Goal: Navigation & Orientation: Find specific page/section

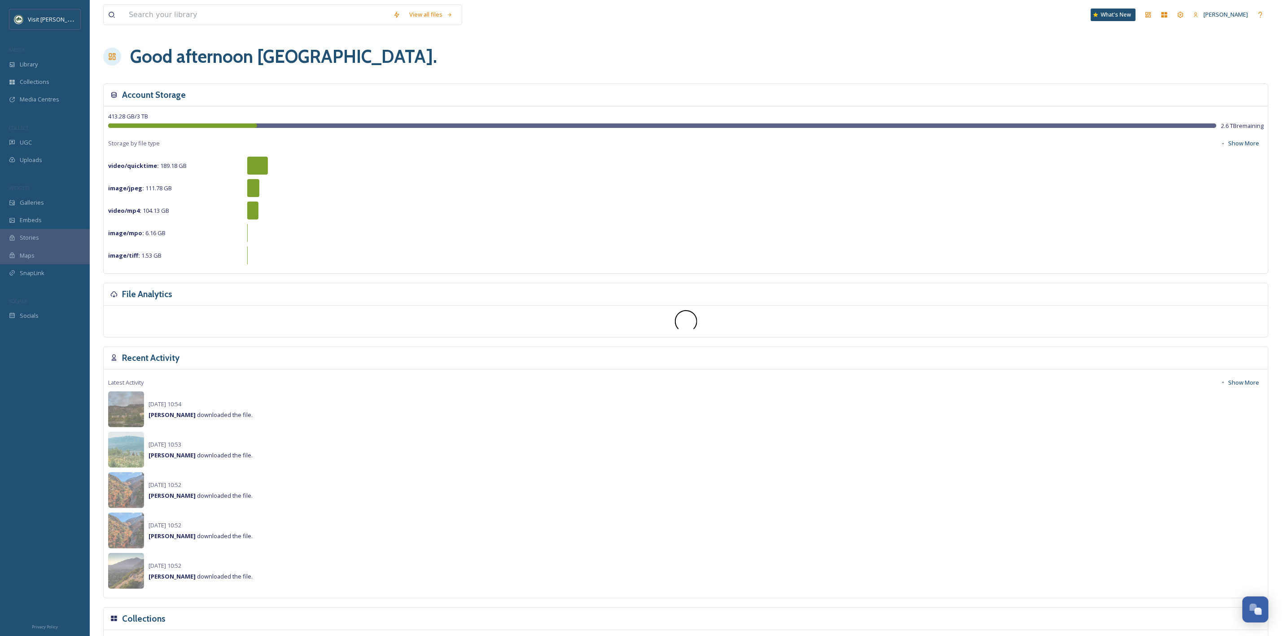
click at [34, 55] on div "MEDIA" at bounding box center [45, 50] width 90 height 12
click at [35, 61] on span "Library" at bounding box center [29, 64] width 18 height 9
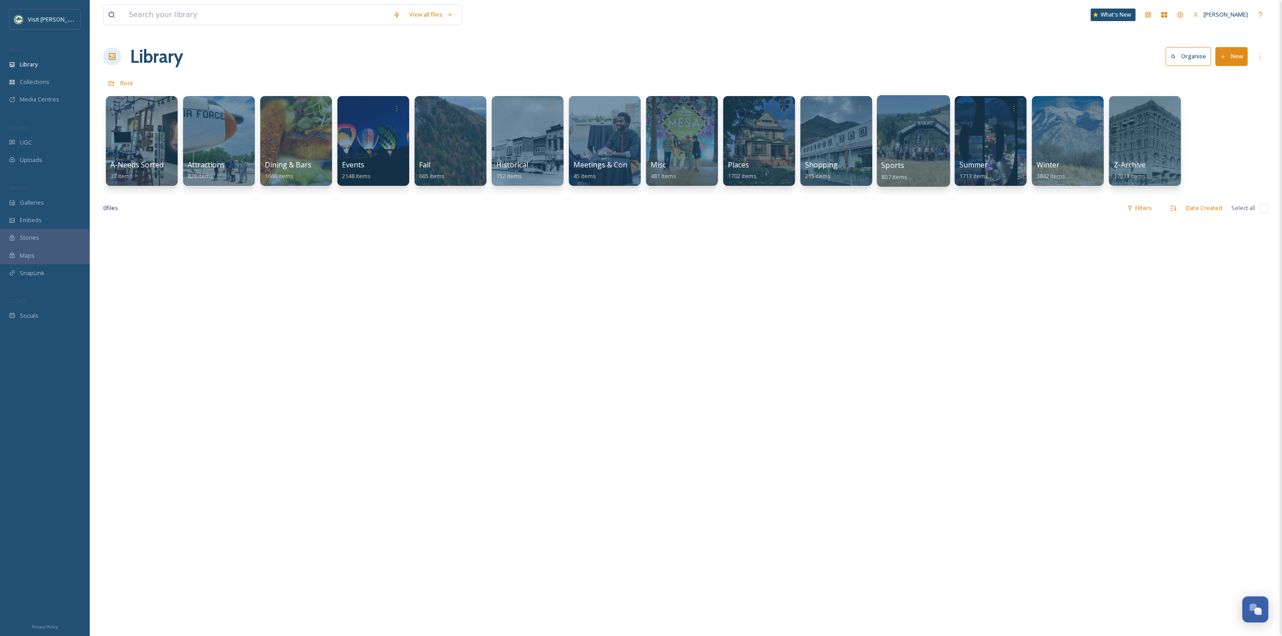
click at [918, 143] on div at bounding box center [913, 141] width 73 height 92
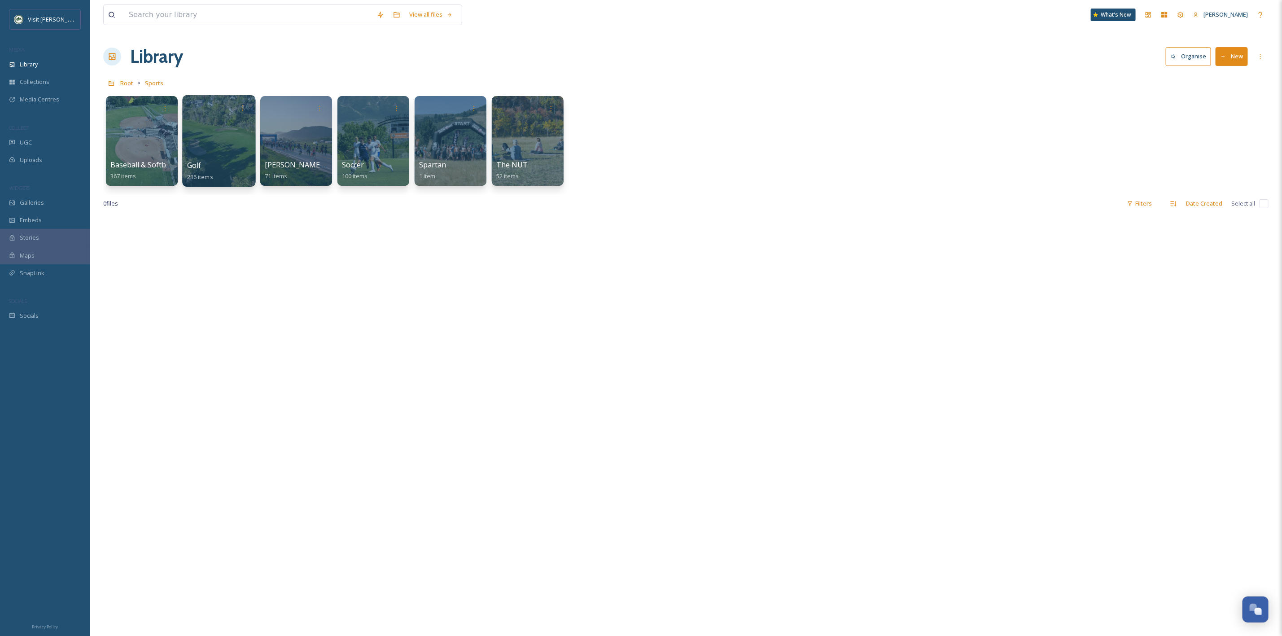
click at [237, 140] on div at bounding box center [218, 141] width 73 height 92
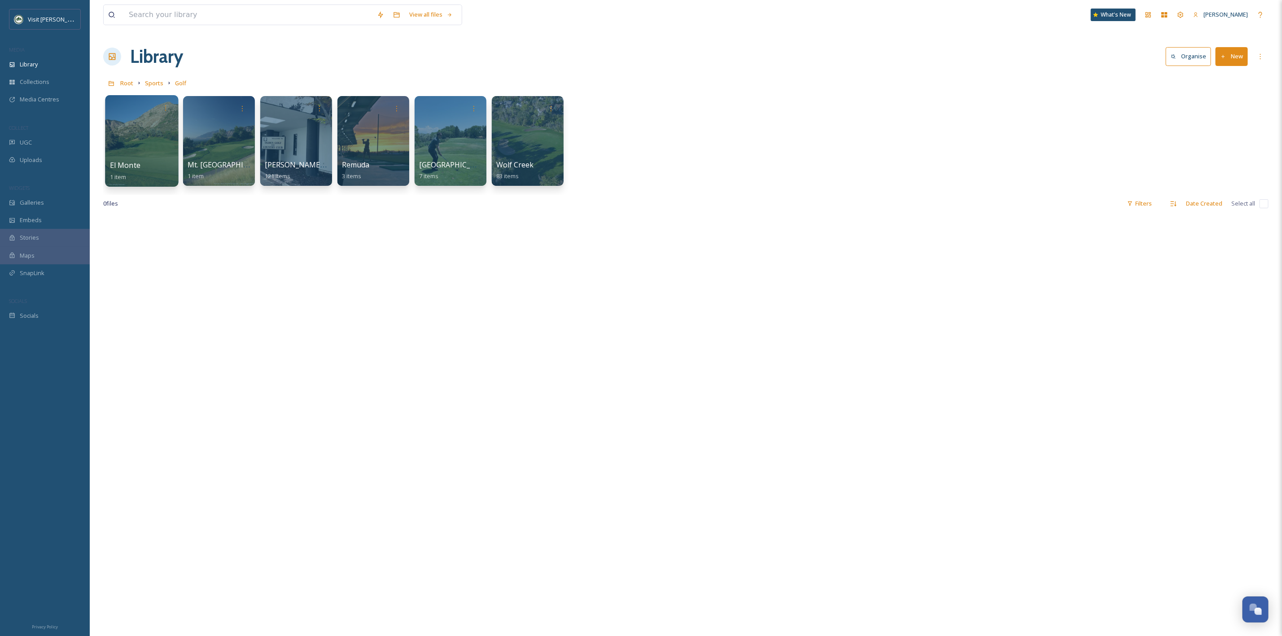
click at [134, 144] on div at bounding box center [141, 141] width 73 height 92
click at [224, 123] on div at bounding box center [218, 141] width 73 height 92
